Goal: Task Accomplishment & Management: Complete application form

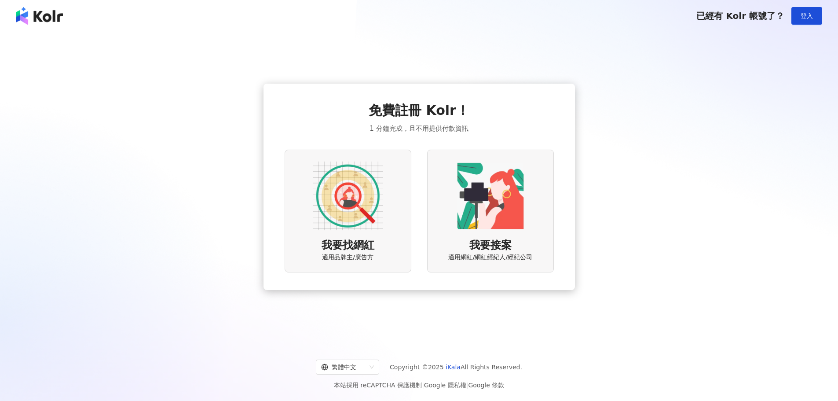
click at [34, 22] on img at bounding box center [39, 16] width 47 height 18
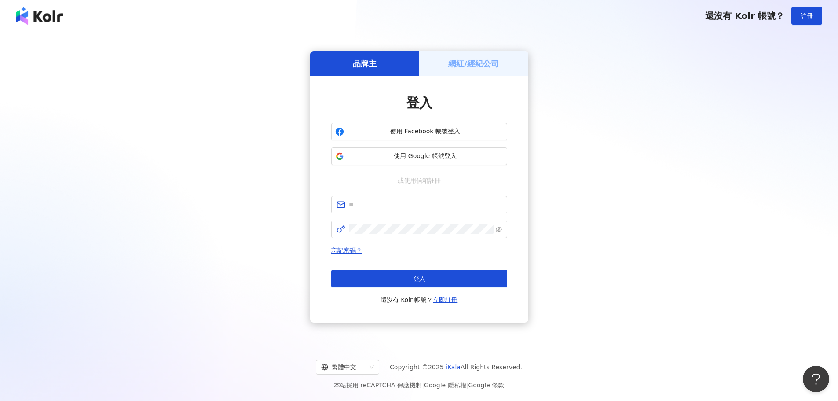
click at [40, 21] on img at bounding box center [39, 16] width 47 height 18
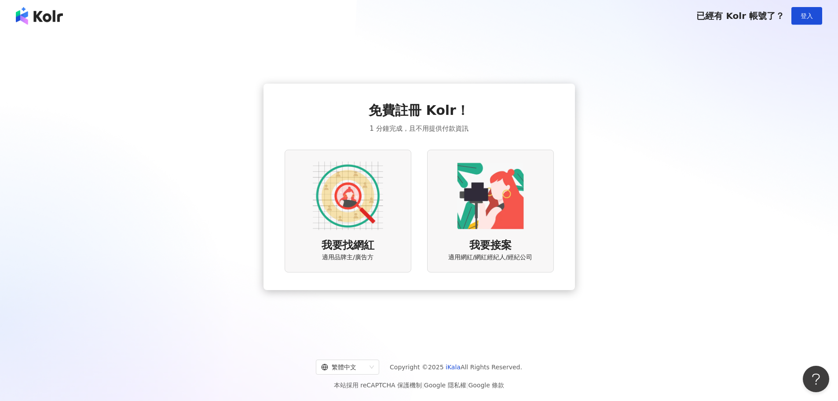
click at [41, 13] on img at bounding box center [39, 16] width 47 height 18
